Goal: Task Accomplishment & Management: Use online tool/utility

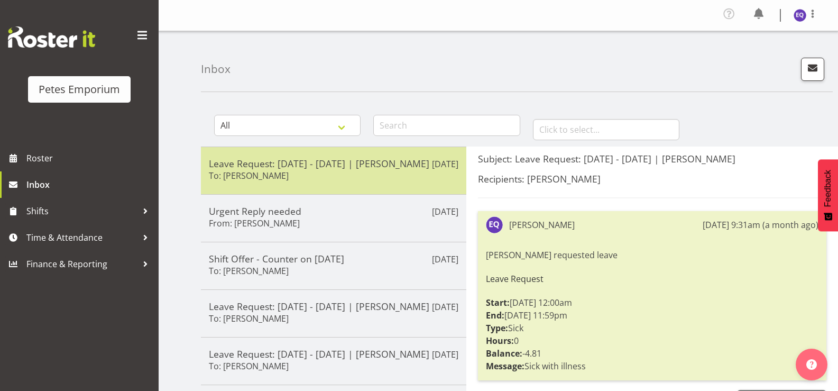
click at [377, 182] on div "Leave Request: [DATE] - [DATE] | [PERSON_NAME] To: [PERSON_NAME]" at bounding box center [334, 171] width 250 height 26
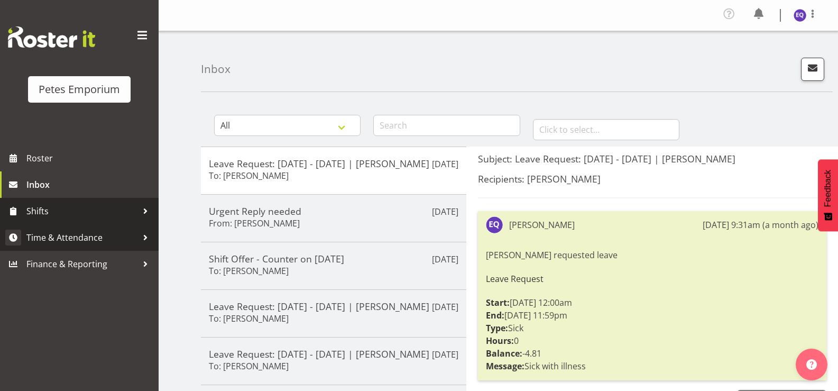
click at [86, 235] on span "Time & Attendance" at bounding box center [81, 237] width 111 height 16
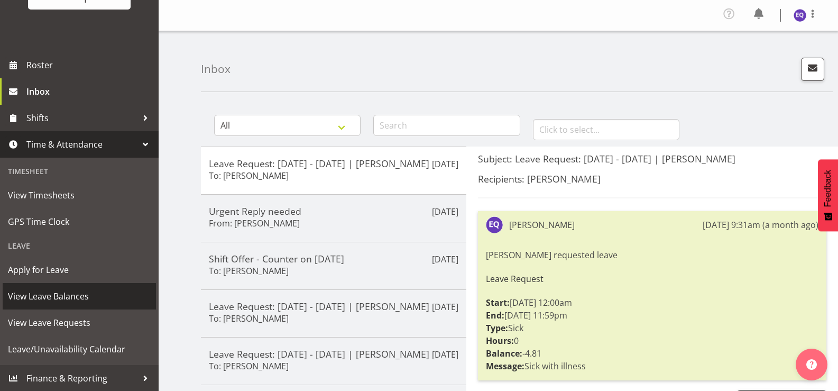
scroll to position [94, 0]
click at [54, 299] on span "View Leave Balances" at bounding box center [79, 296] width 143 height 16
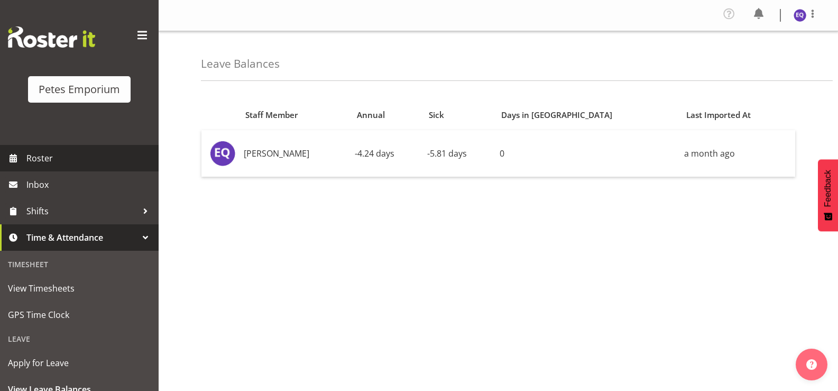
click at [77, 161] on span "Roster" at bounding box center [89, 158] width 127 height 16
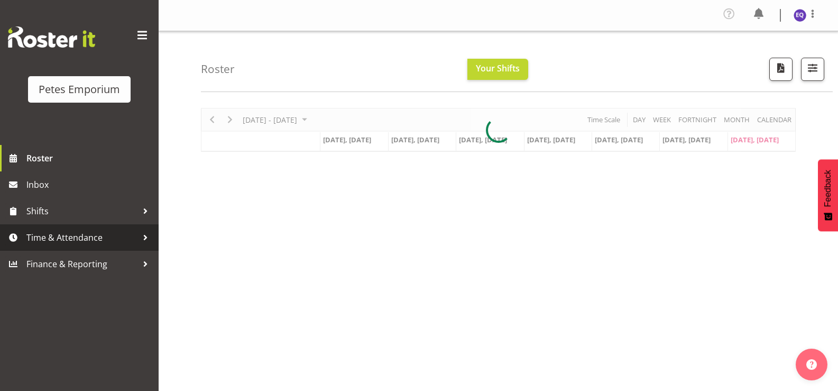
click at [104, 240] on span "Time & Attendance" at bounding box center [81, 237] width 111 height 16
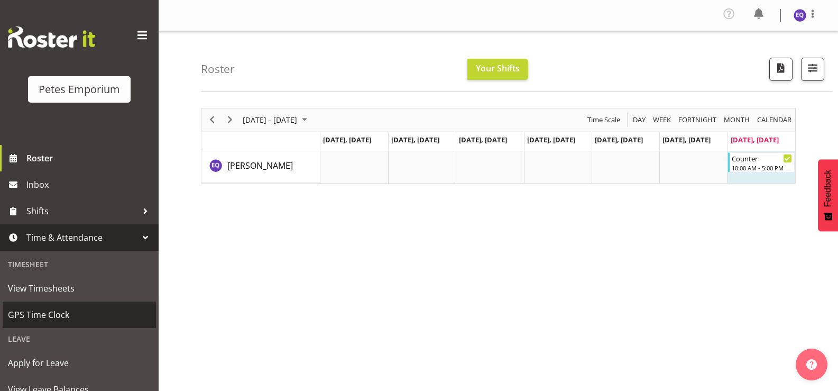
click at [66, 317] on span "GPS Time Clock" at bounding box center [79, 315] width 143 height 16
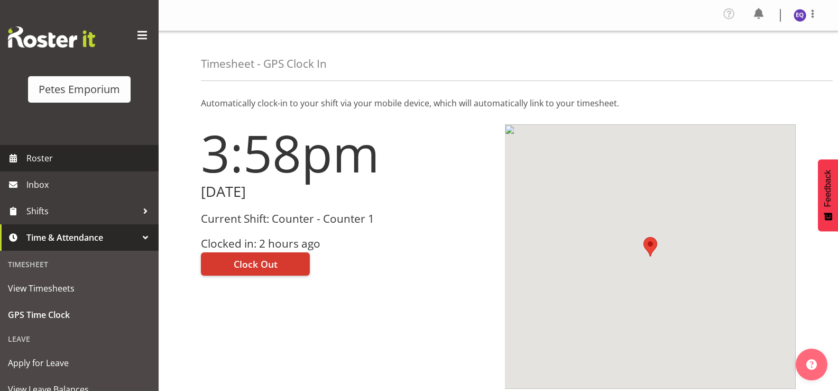
click at [77, 151] on span "Roster" at bounding box center [89, 158] width 127 height 16
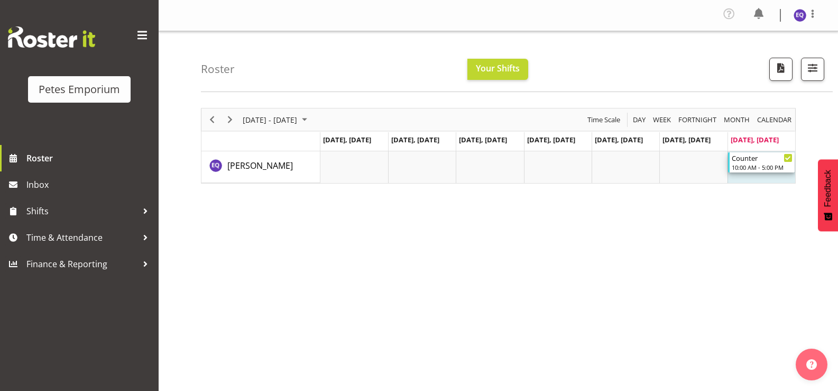
click at [756, 168] on div "10:00 AM - 5:00 PM" at bounding box center [762, 167] width 61 height 8
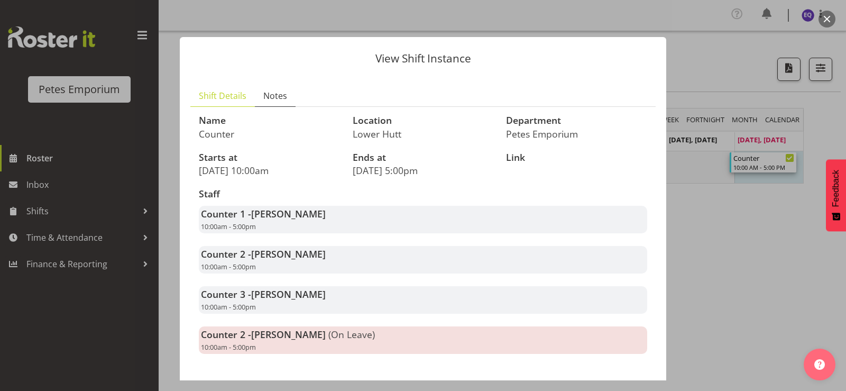
click at [273, 98] on span "Notes" at bounding box center [275, 95] width 24 height 13
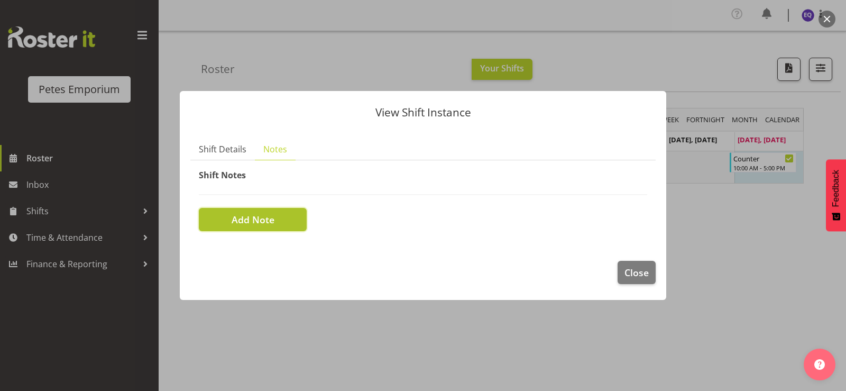
click at [258, 210] on button "Add Note" at bounding box center [253, 219] width 108 height 23
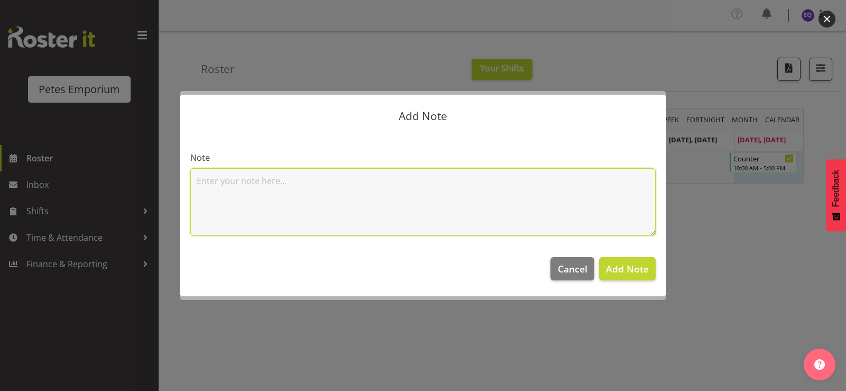
click at [258, 210] on textarea at bounding box center [422, 202] width 465 height 68
type textarea "Left early due to menstral issues"
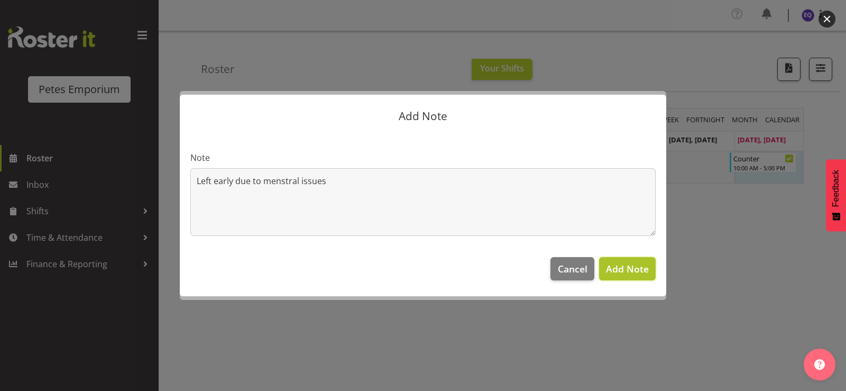
click at [629, 269] on span "Add Note" at bounding box center [627, 268] width 43 height 13
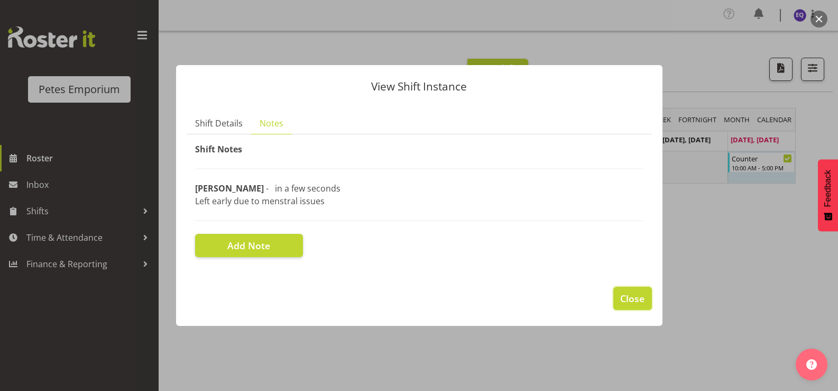
click at [644, 296] on span "Close" at bounding box center [632, 298] width 24 height 14
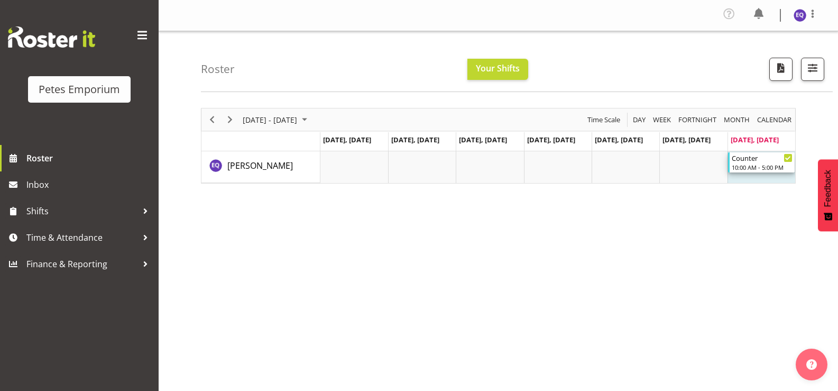
click at [751, 161] on div "Counter" at bounding box center [762, 157] width 61 height 11
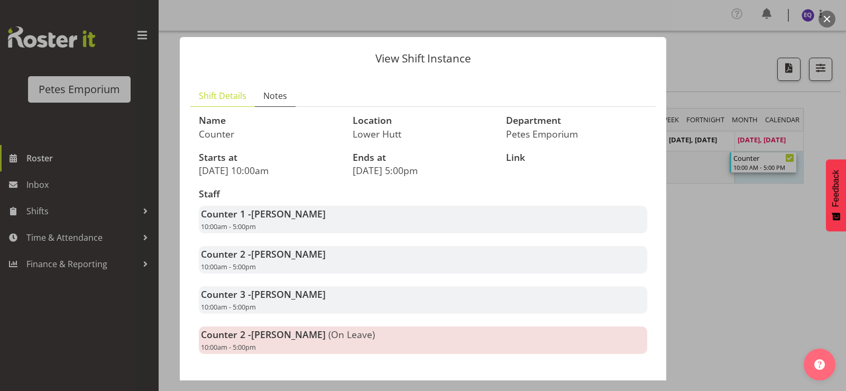
click at [278, 98] on span "Notes" at bounding box center [275, 95] width 24 height 13
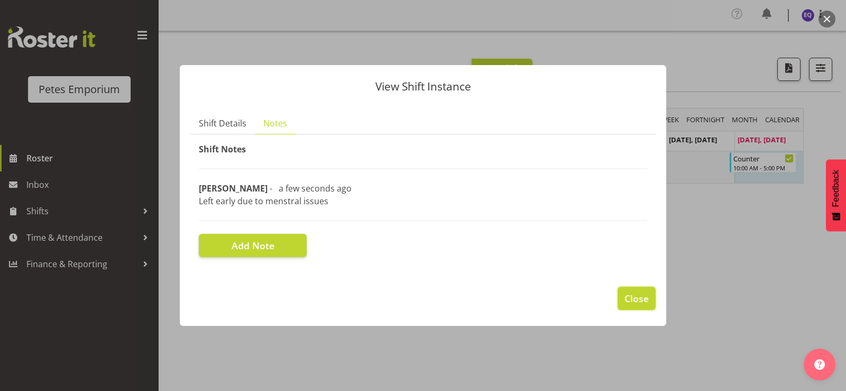
click at [629, 296] on span "Close" at bounding box center [636, 298] width 24 height 14
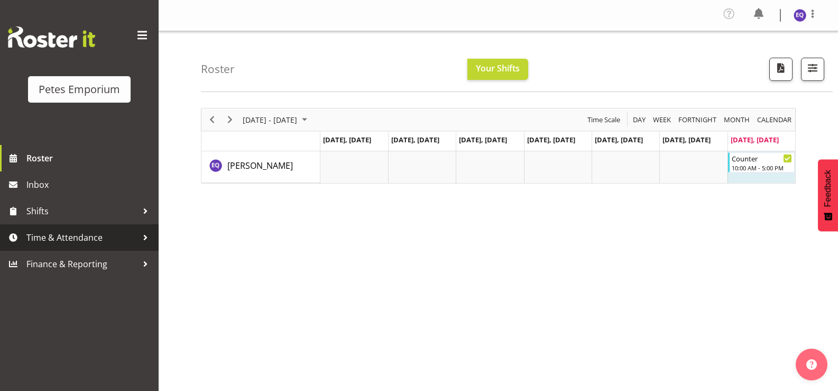
click at [91, 226] on link "Time & Attendance" at bounding box center [79, 237] width 159 height 26
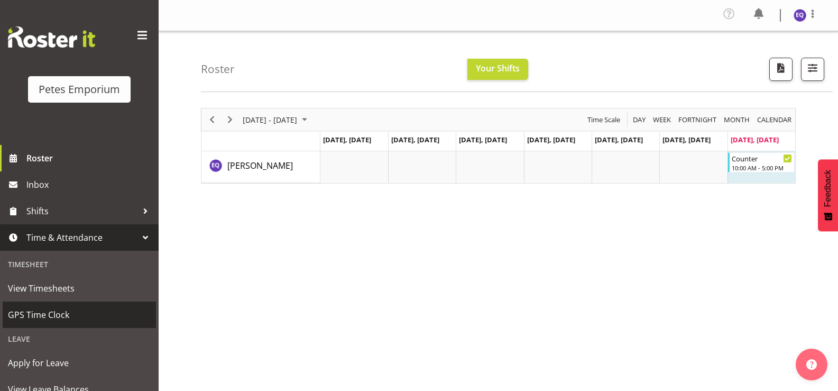
click at [69, 318] on span "GPS Time Clock" at bounding box center [79, 315] width 143 height 16
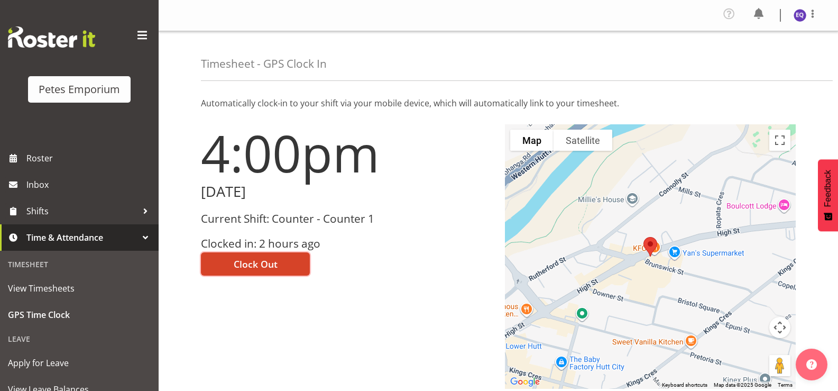
click at [240, 261] on span "Clock Out" at bounding box center [256, 264] width 44 height 14
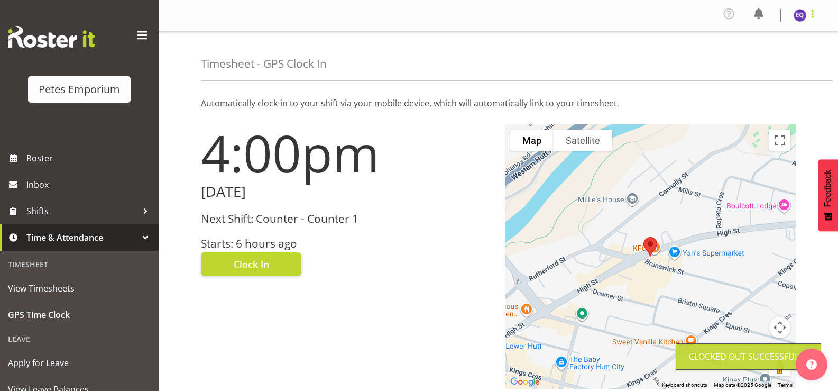
click at [816, 15] on span at bounding box center [812, 13] width 13 height 13
click at [749, 56] on link "Log Out" at bounding box center [769, 58] width 102 height 19
